Goal: Navigation & Orientation: Find specific page/section

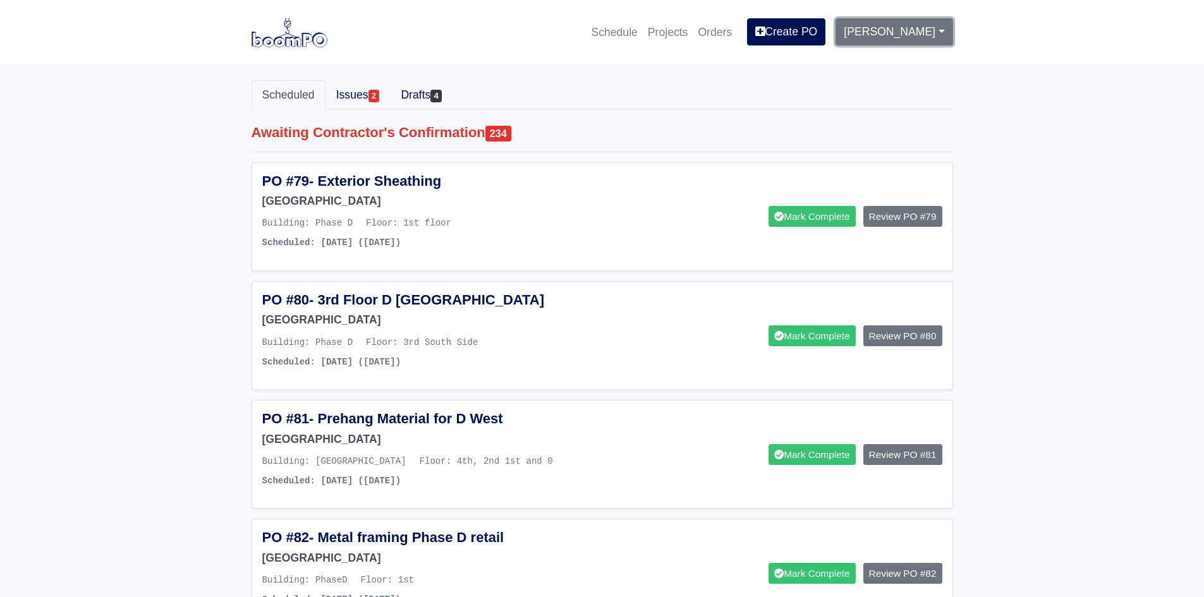
click at [908, 35] on link "[PERSON_NAME]" at bounding box center [894, 31] width 117 height 27
click at [628, 34] on link "Schedule" at bounding box center [614, 32] width 56 height 28
click at [656, 35] on link "Projects" at bounding box center [668, 32] width 51 height 28
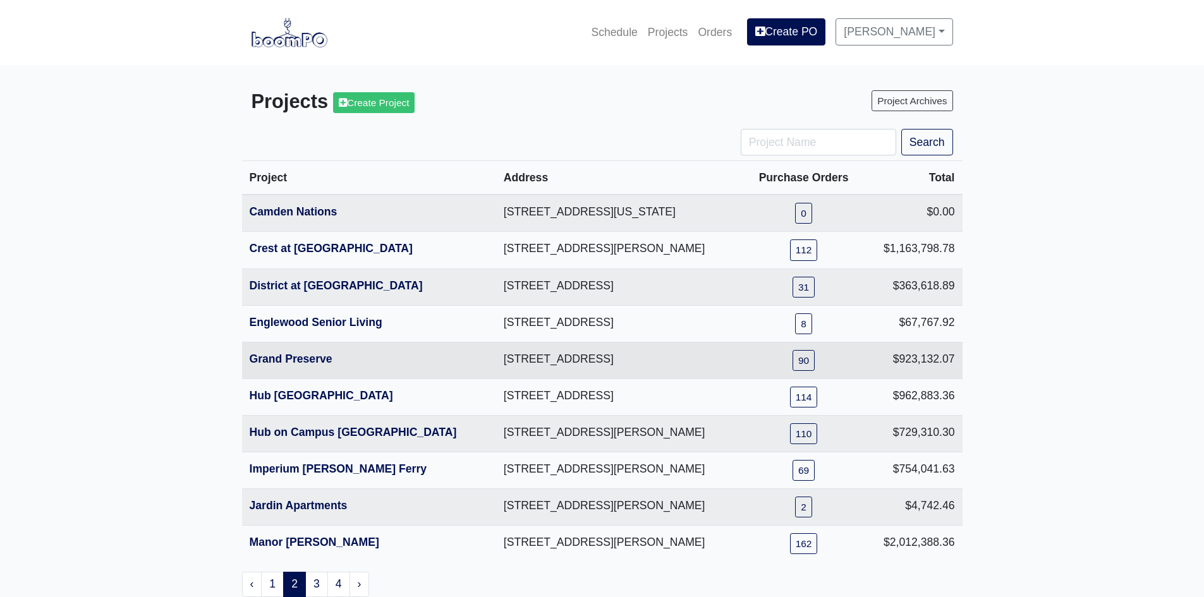
drag, startPoint x: 422, startPoint y: 357, endPoint x: 643, endPoint y: 364, distance: 221.4
click at [643, 364] on td "[STREET_ADDRESS]" at bounding box center [620, 360] width 248 height 37
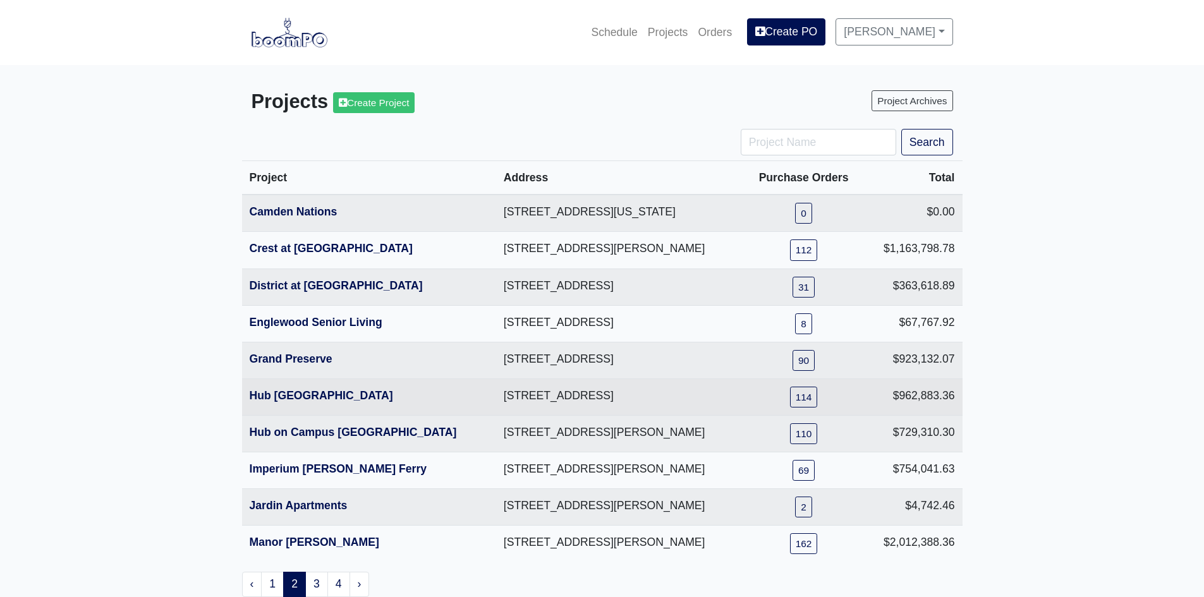
copy td "[STREET_ADDRESS]"
